Goal: Transaction & Acquisition: Subscribe to service/newsletter

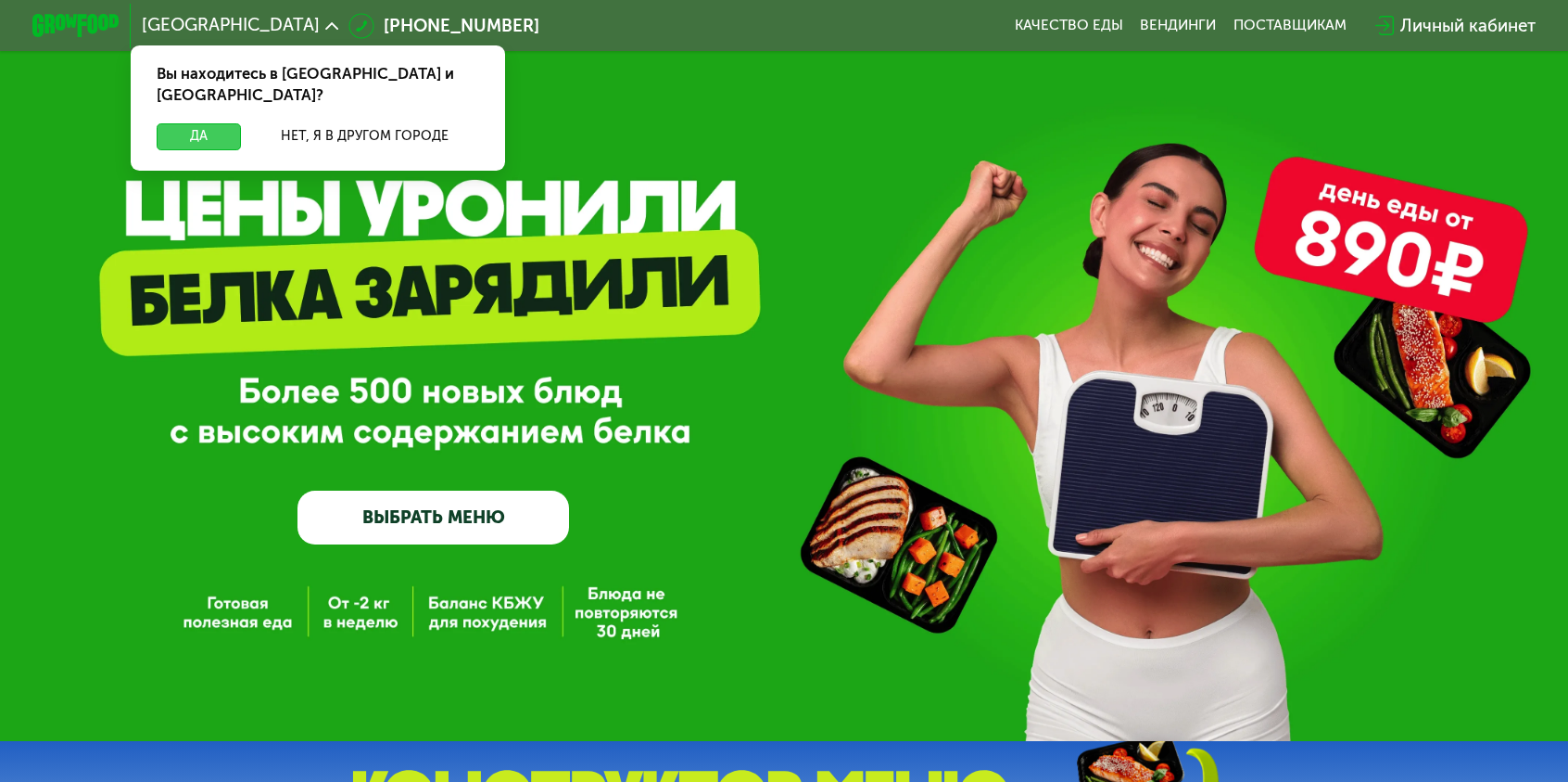
click at [241, 124] on button "Да" at bounding box center [198, 136] width 85 height 26
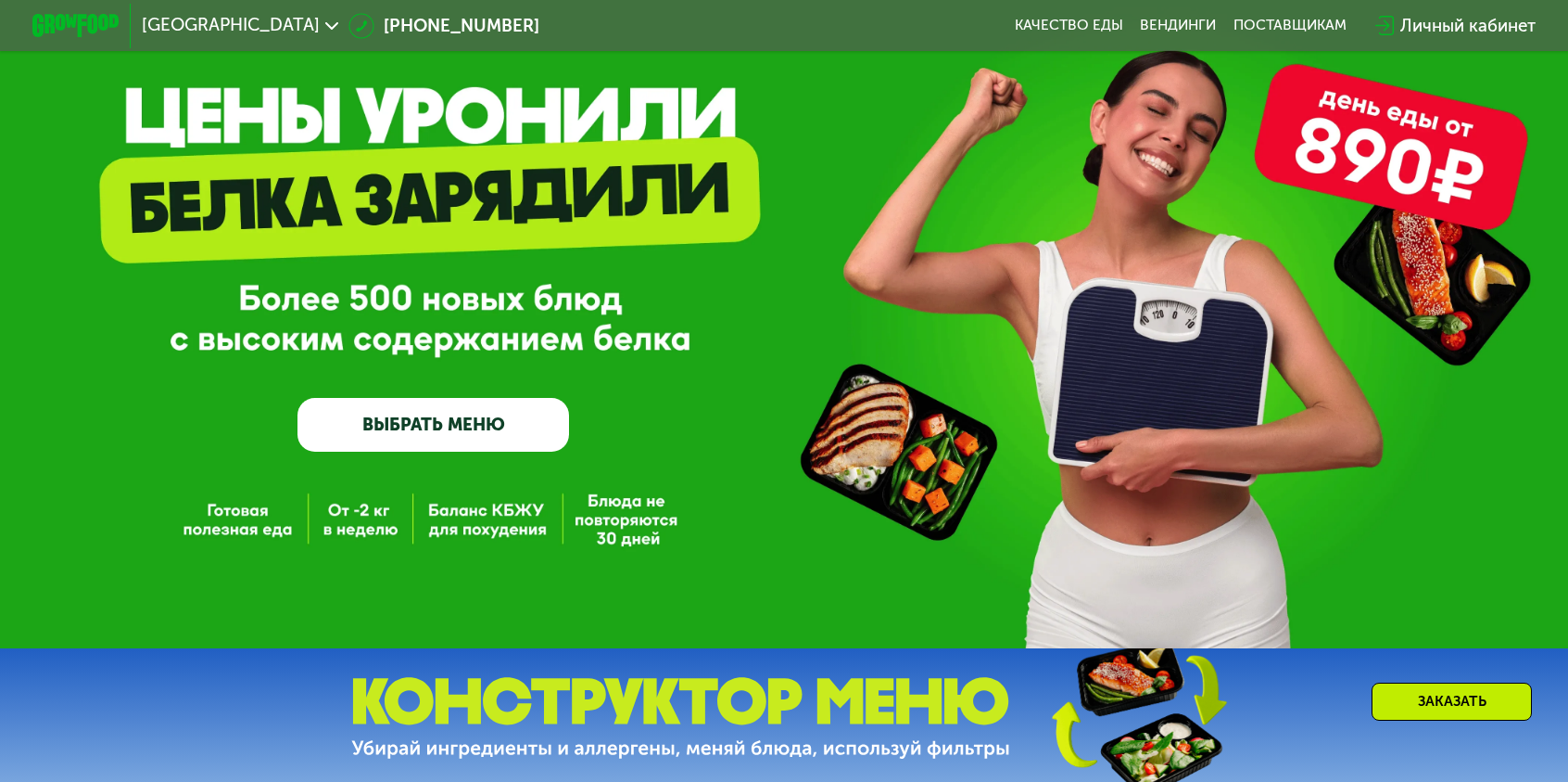
scroll to position [186, 0]
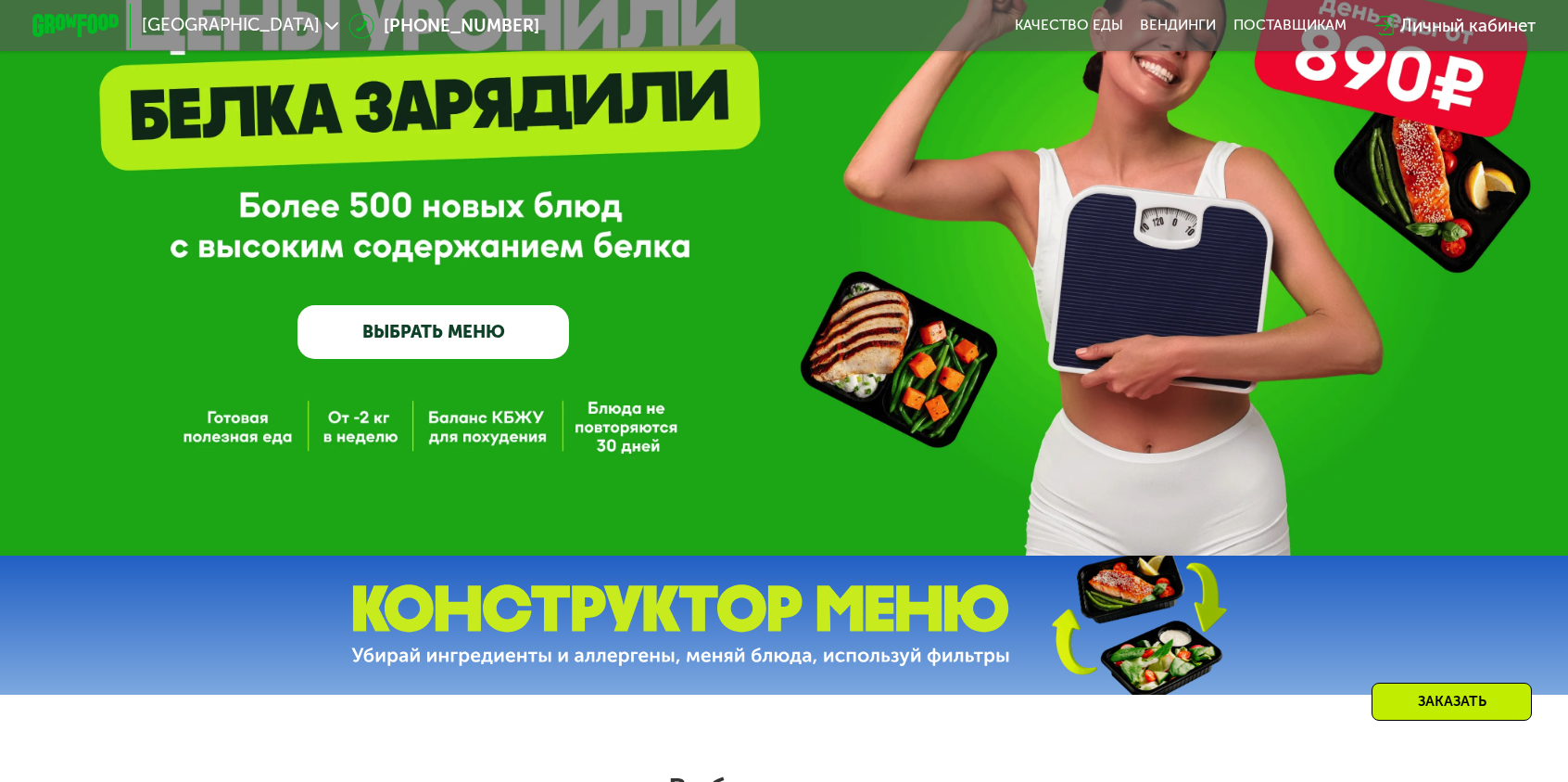
click at [507, 333] on link "ВЫБРАТЬ МЕНЮ" at bounding box center [433, 333] width 271 height 54
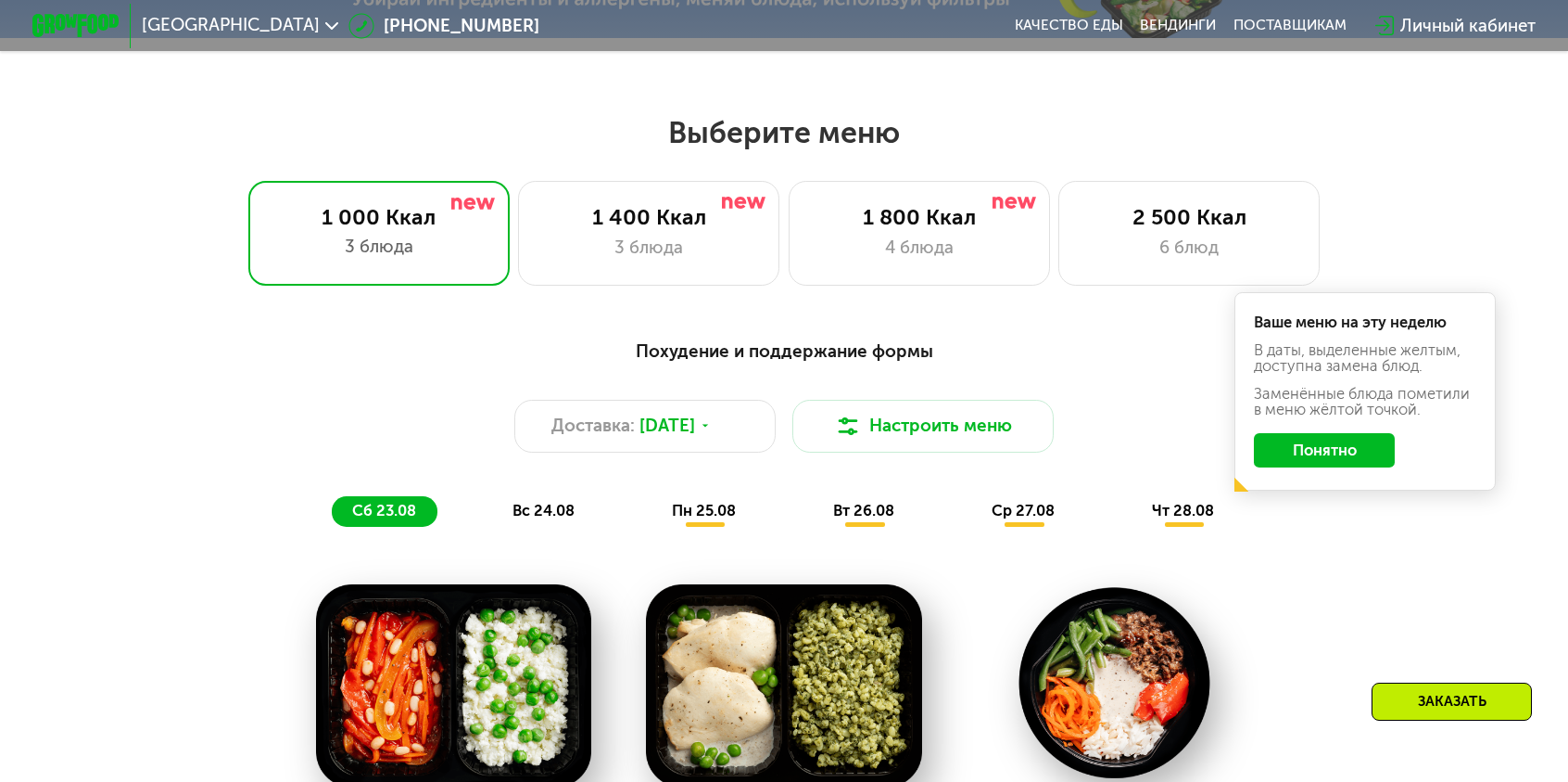
scroll to position [907, 0]
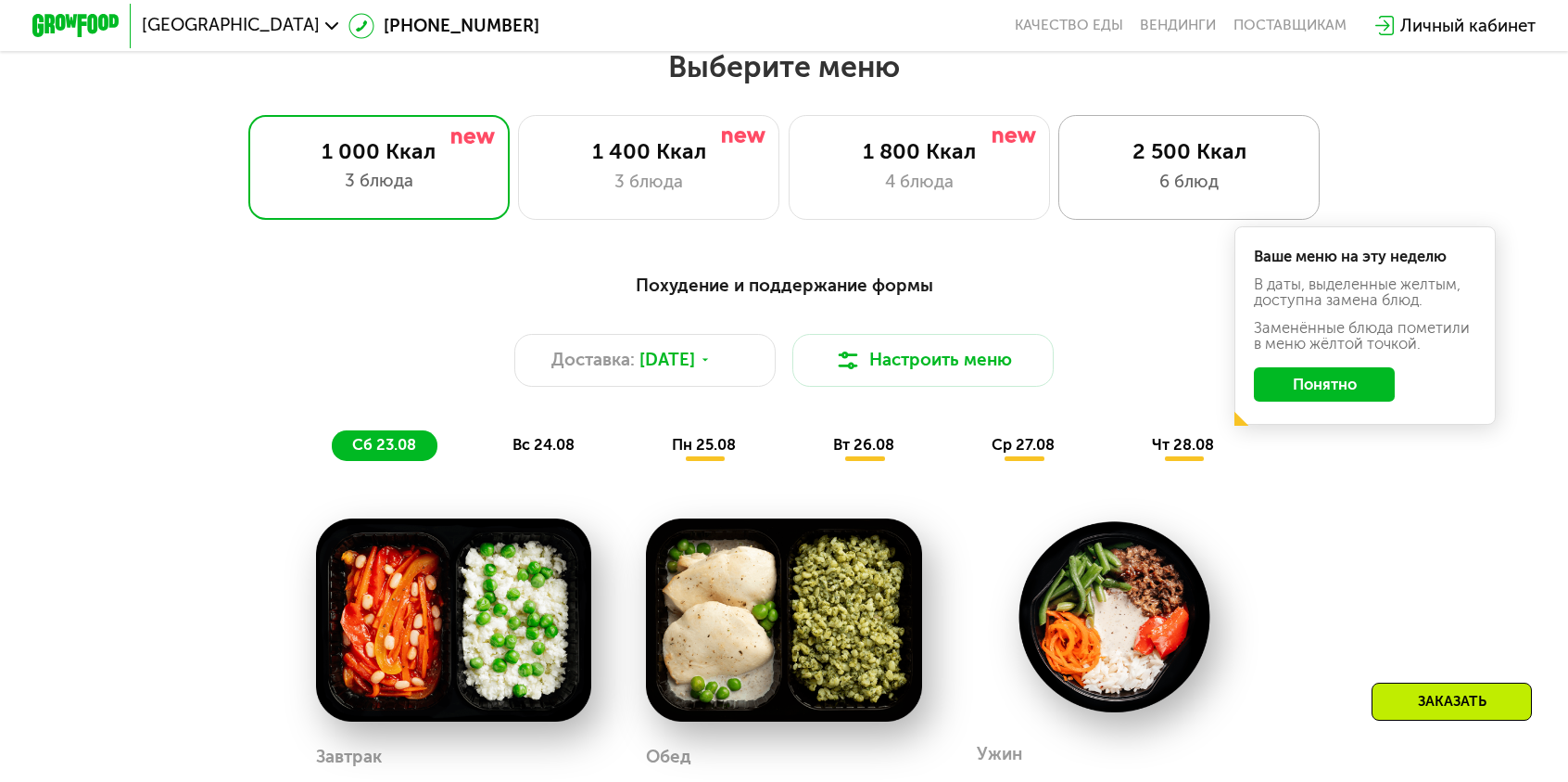
click at [1095, 169] on div "6 блюд" at bounding box center [1190, 182] width 216 height 26
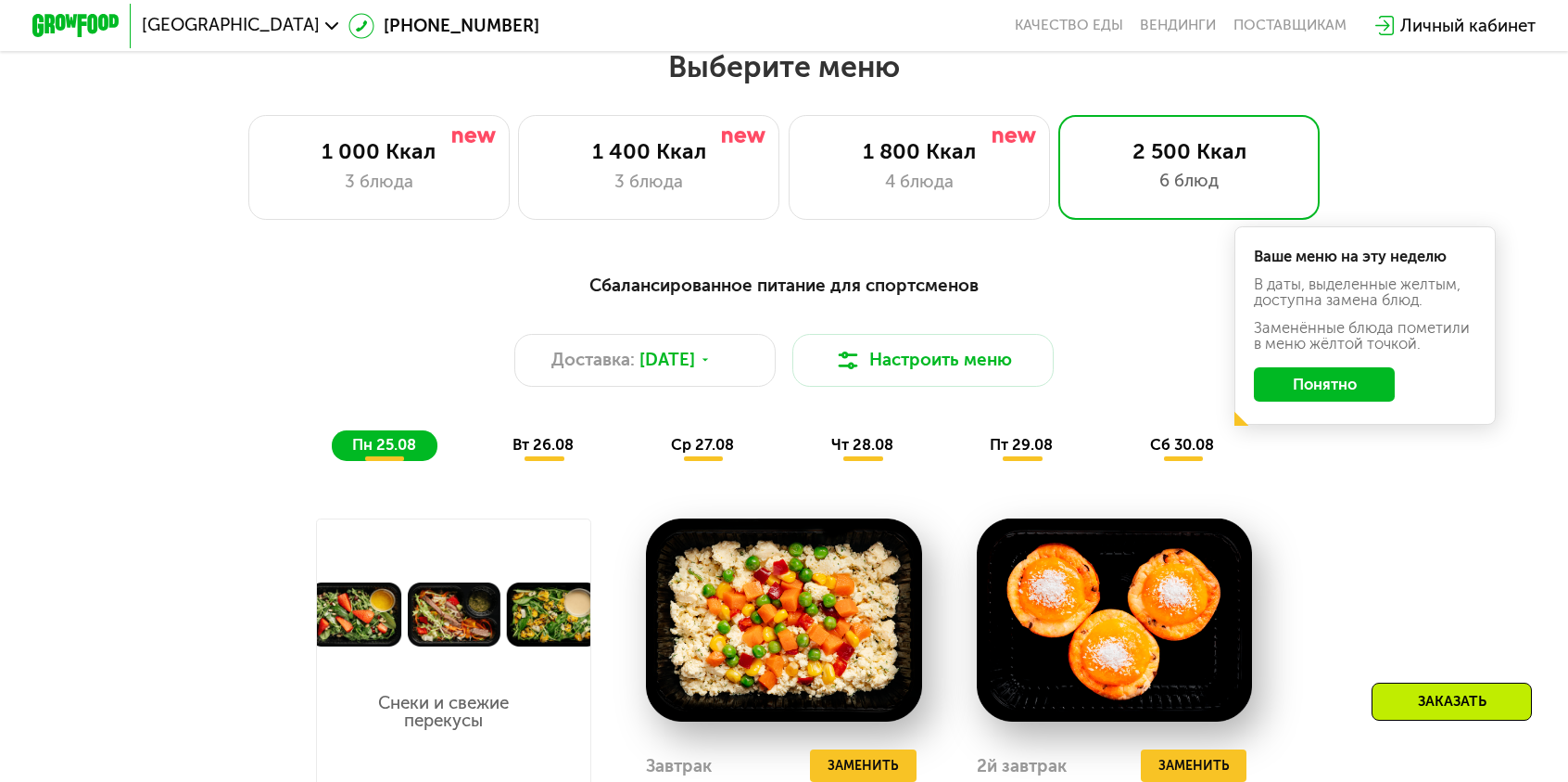
click at [1254, 368] on button "Понятно" at bounding box center [1324, 385] width 140 height 35
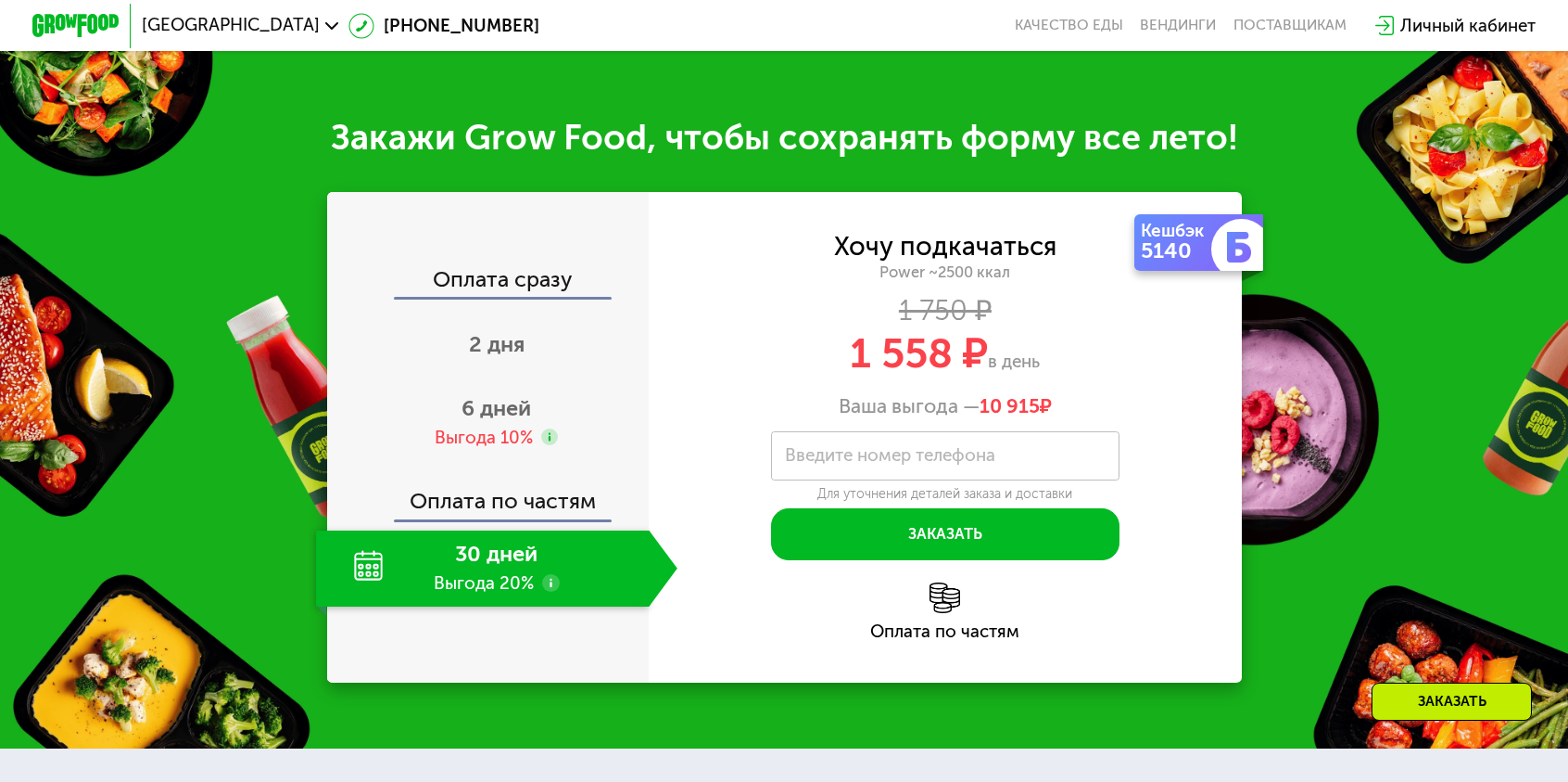
scroll to position [2484, 0]
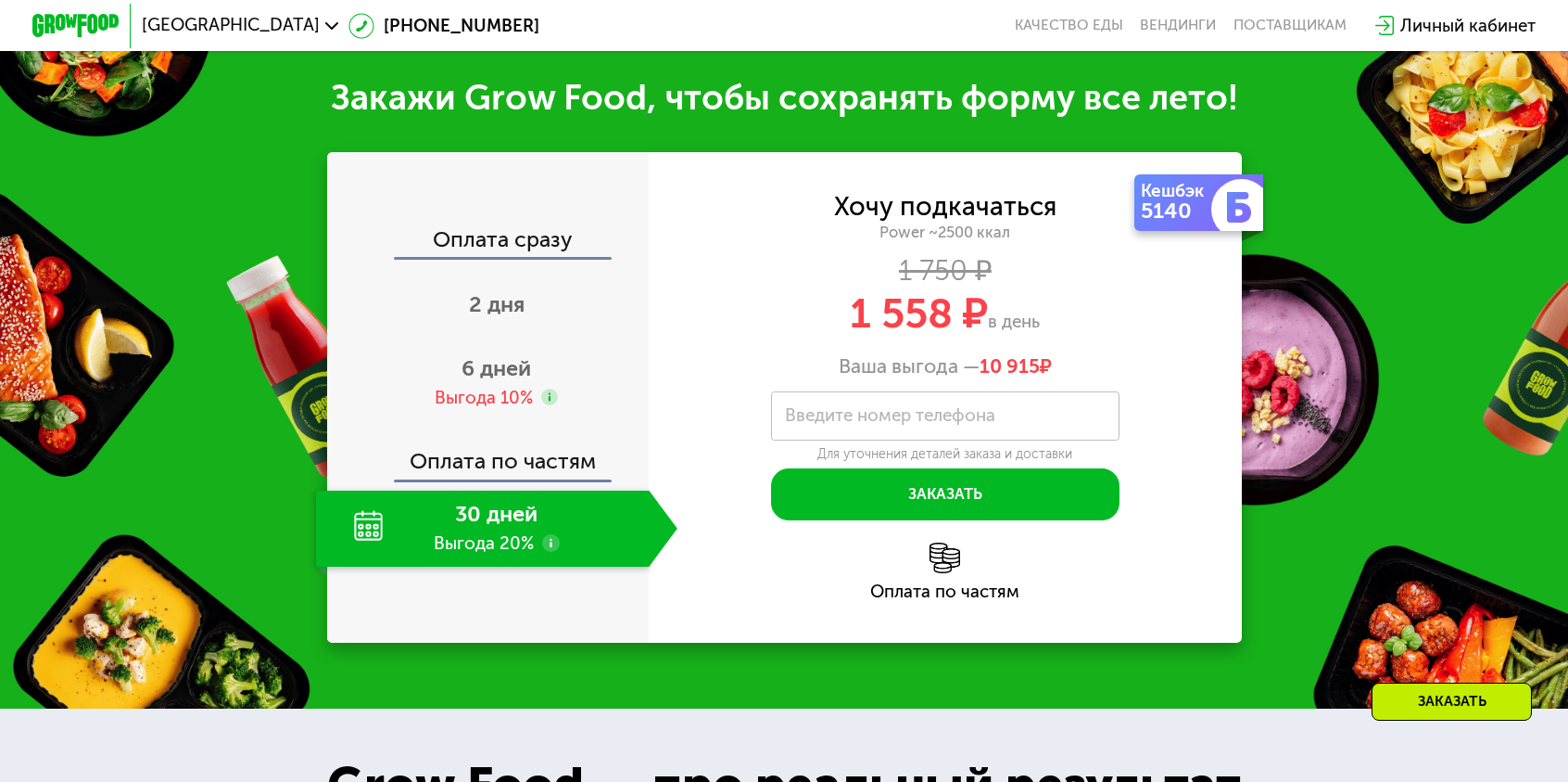
click at [586, 429] on div "Оплата по частям" at bounding box center [488, 453] width 320 height 50
click at [549, 490] on div "30 дней Выгода 20%" at bounding box center [482, 528] width 333 height 76
click at [531, 355] on span "6 дней" at bounding box center [497, 368] width 70 height 26
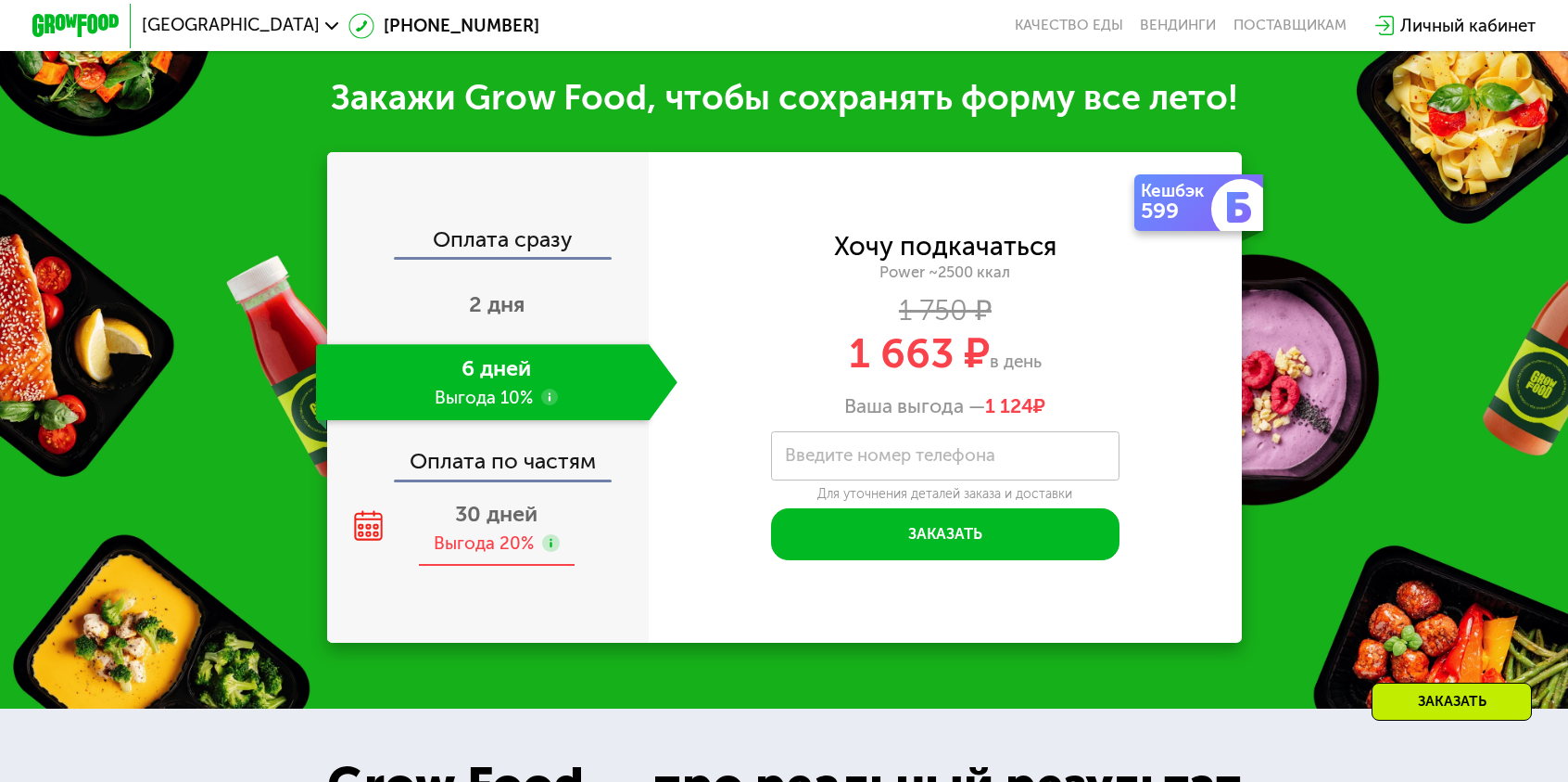
click at [531, 501] on span "30 дней" at bounding box center [496, 514] width 83 height 26
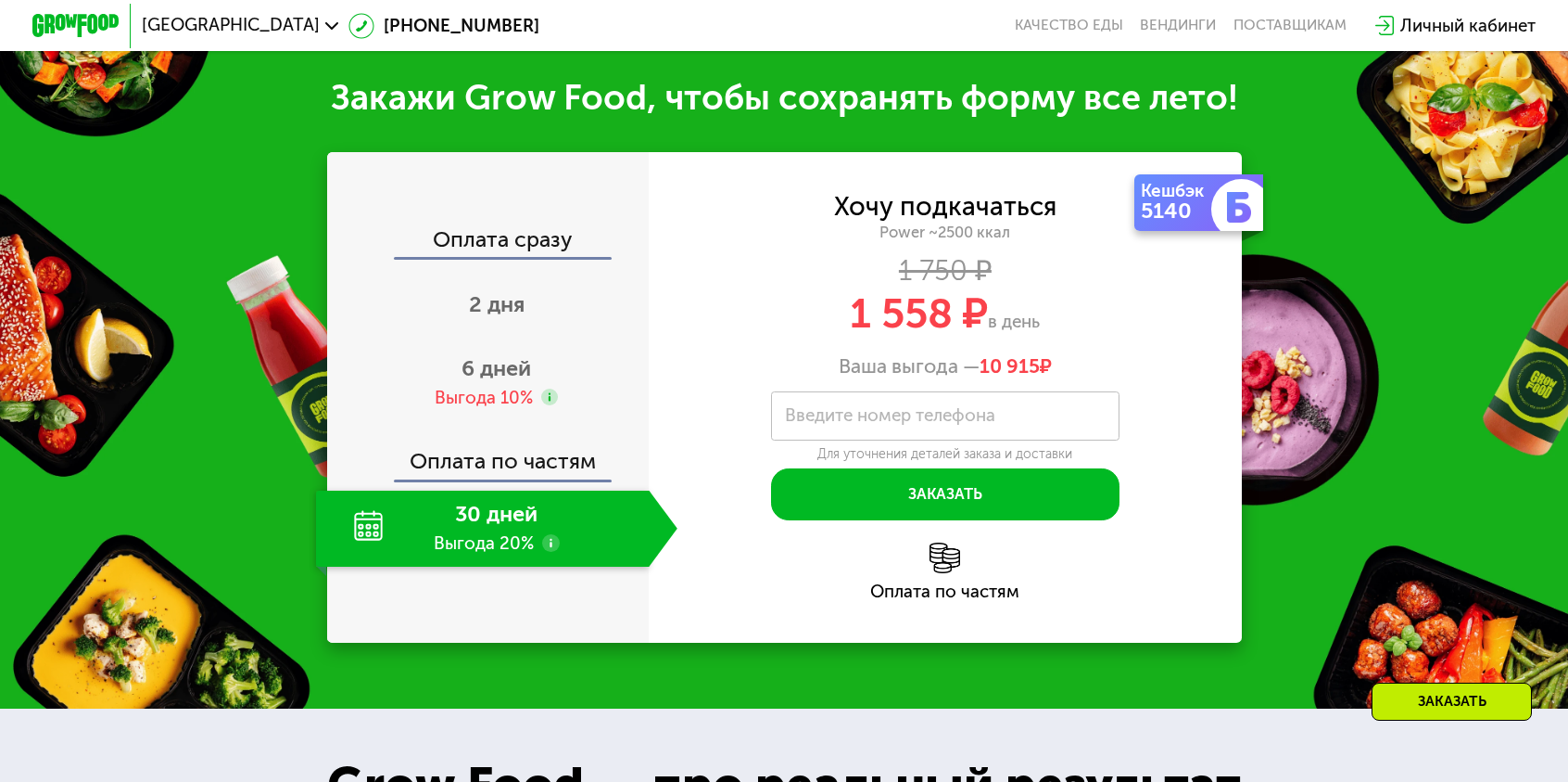
click at [536, 429] on div "Оплата по частям" at bounding box center [488, 453] width 320 height 50
click at [525, 490] on div "30 дней Выгода 20%" at bounding box center [482, 528] width 333 height 76
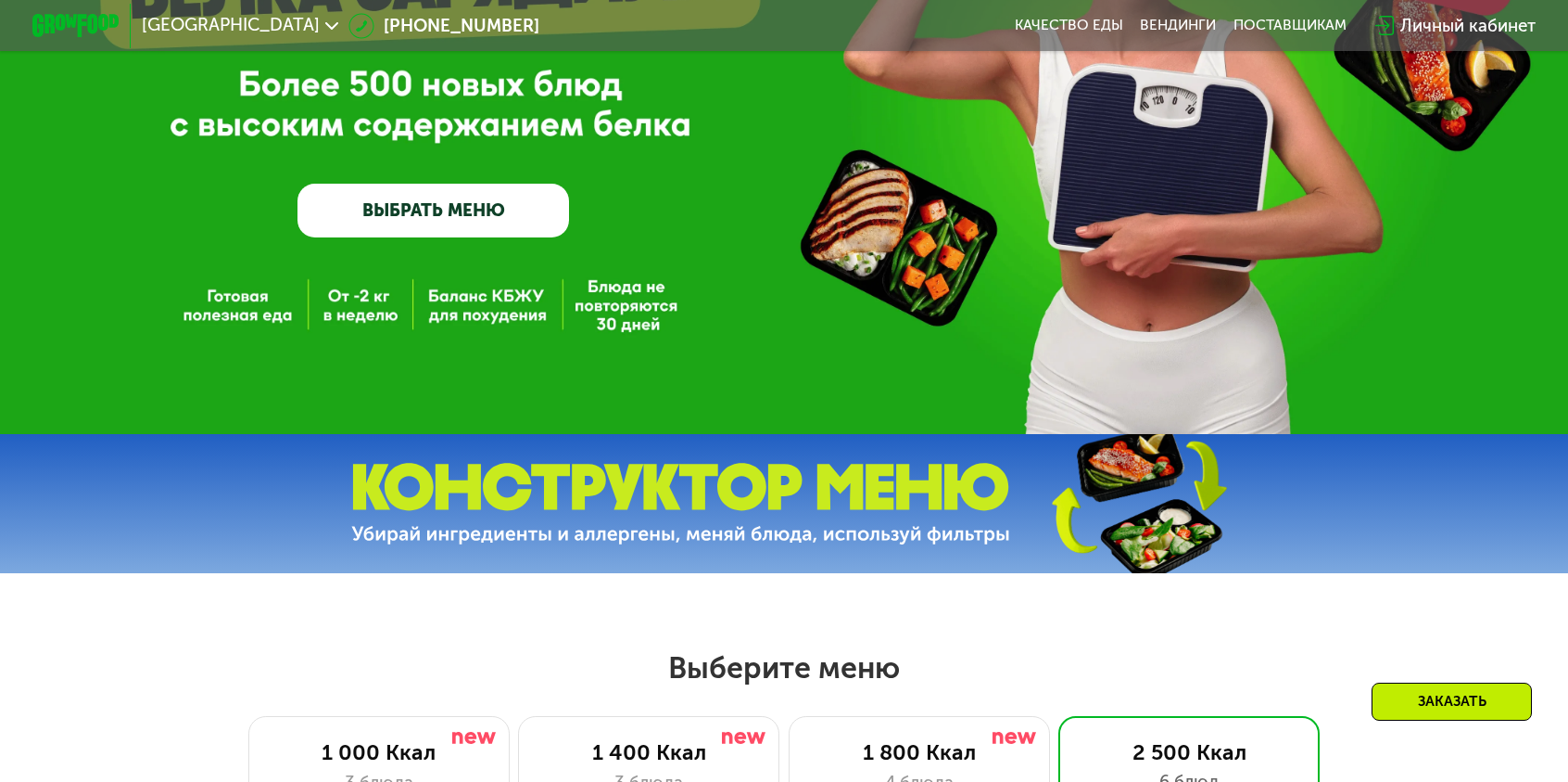
scroll to position [0, 0]
